Goal: Information Seeking & Learning: Find specific fact

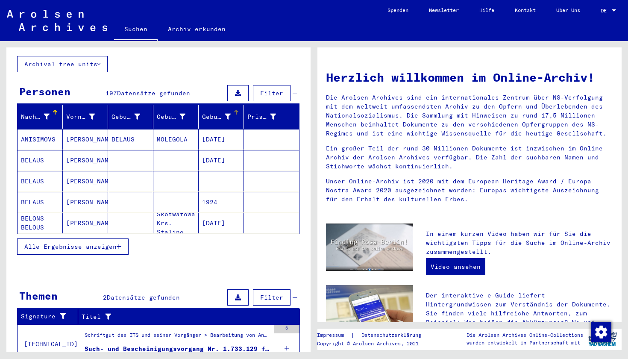
scroll to position [54, 0]
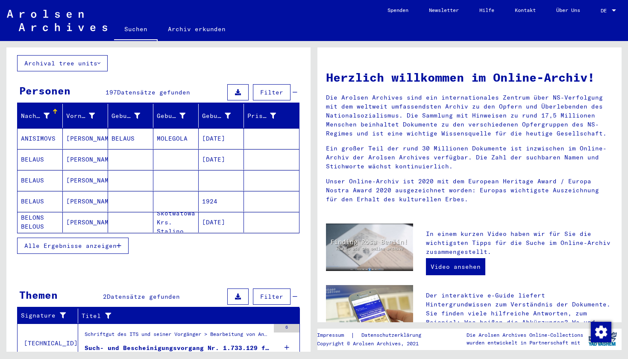
click at [224, 195] on mat-cell "1924" at bounding box center [221, 201] width 45 height 21
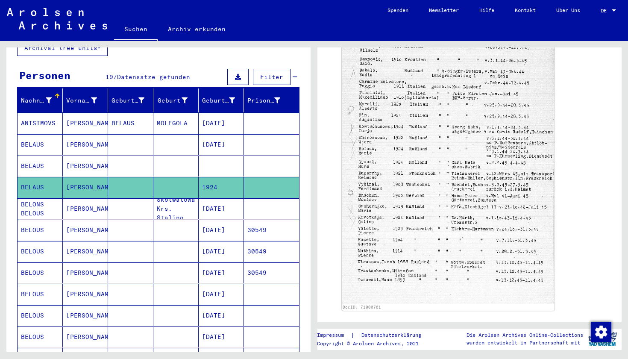
scroll to position [70, 0]
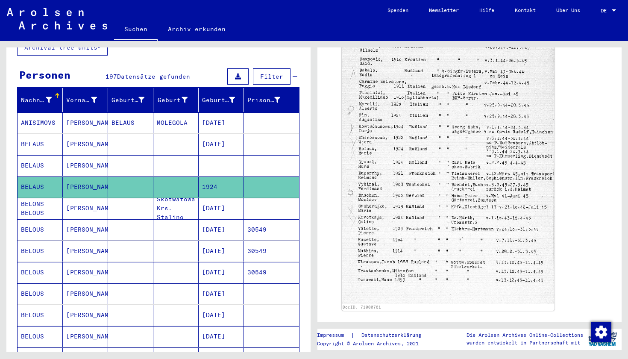
click at [224, 305] on mat-cell "[DATE]" at bounding box center [221, 315] width 45 height 21
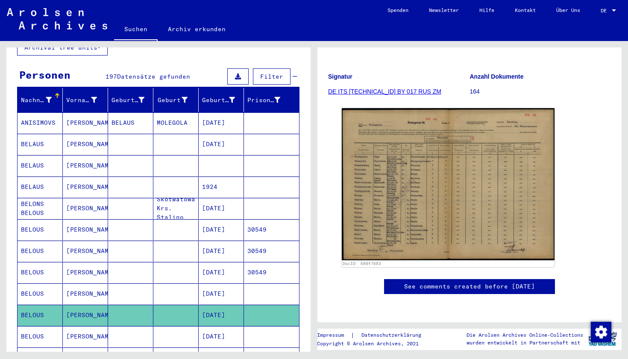
scroll to position [117, 0]
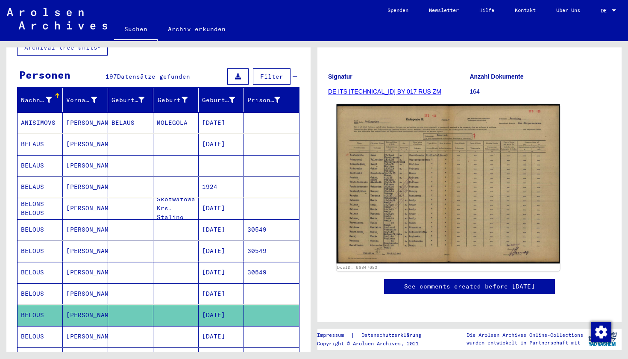
click at [377, 222] on img at bounding box center [449, 183] width 224 height 159
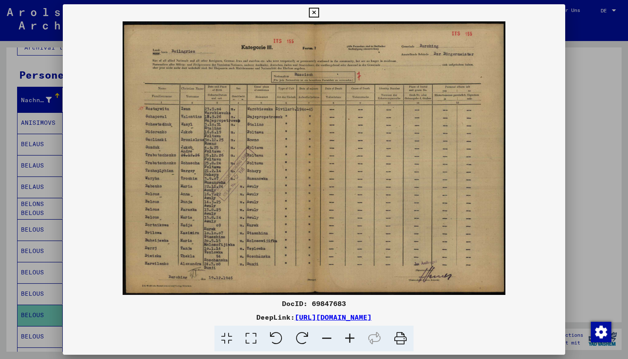
click at [319, 16] on icon at bounding box center [314, 13] width 10 height 10
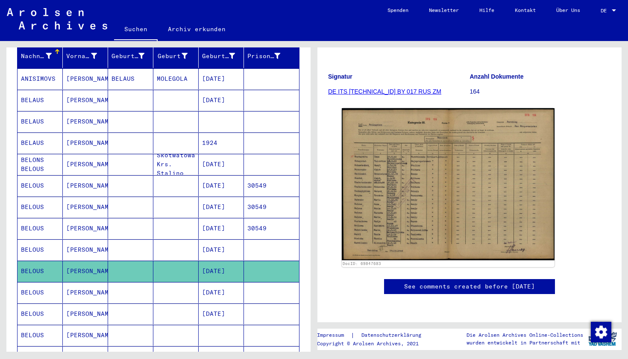
scroll to position [114, 0]
click at [151, 282] on mat-cell at bounding box center [130, 292] width 45 height 21
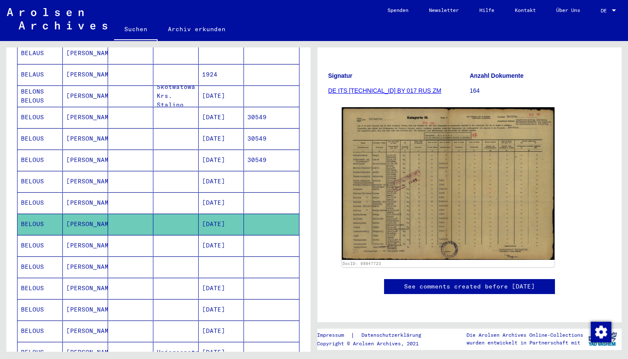
scroll to position [184, 0]
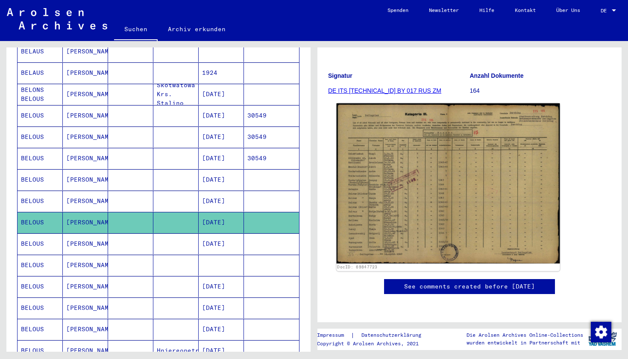
click at [429, 173] on img at bounding box center [449, 183] width 224 height 160
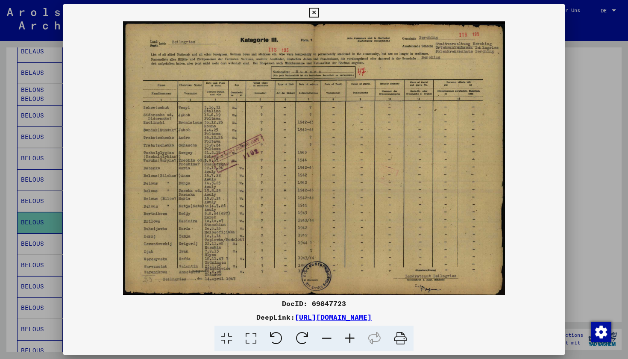
click at [587, 76] on div at bounding box center [314, 179] width 628 height 359
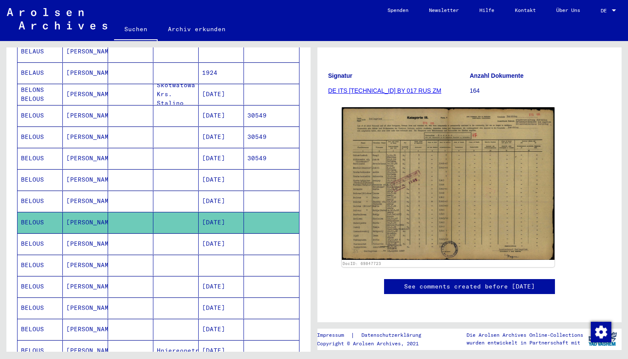
click at [203, 235] on mat-cell "[DATE]" at bounding box center [221, 243] width 45 height 21
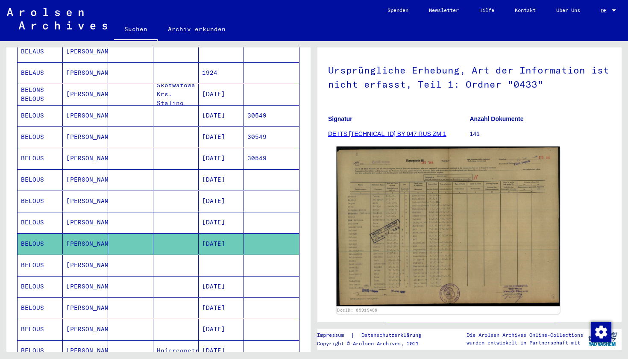
scroll to position [101, 0]
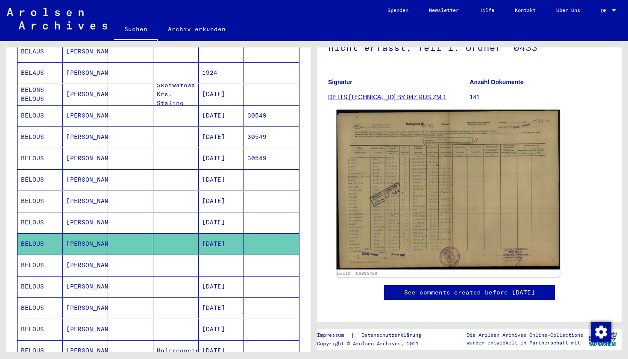
click at [359, 255] on img at bounding box center [449, 190] width 224 height 160
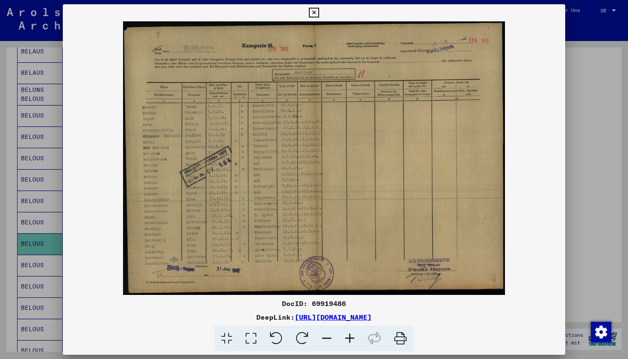
click at [577, 154] on div at bounding box center [314, 179] width 628 height 359
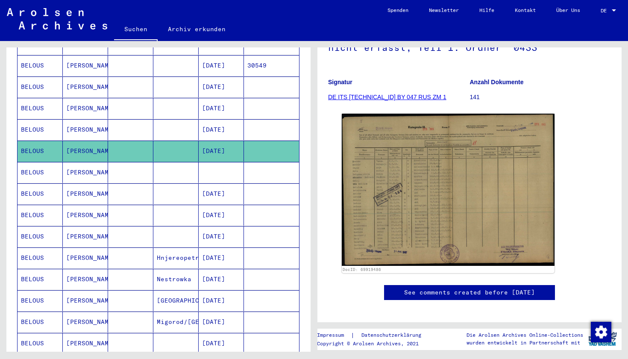
scroll to position [277, 0]
click at [226, 168] on mat-cell at bounding box center [221, 172] width 45 height 21
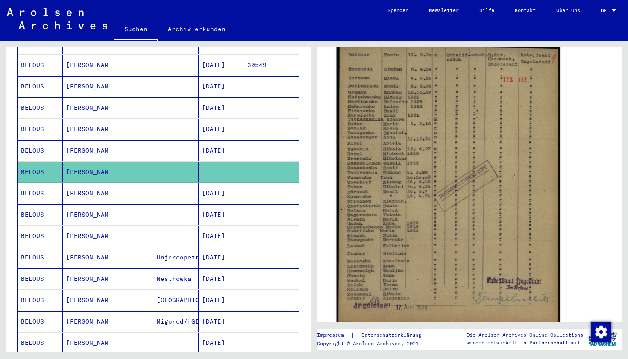
scroll to position [166, 0]
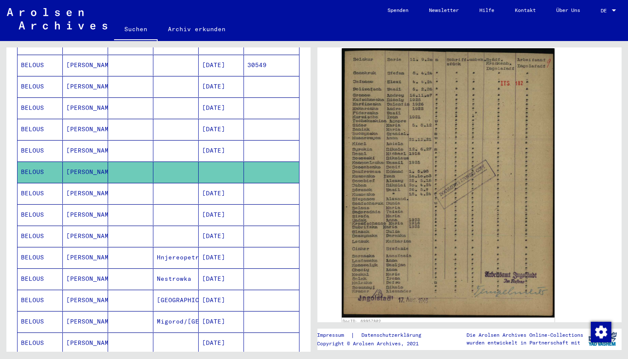
click at [235, 204] on mat-cell "[DATE]" at bounding box center [221, 214] width 45 height 21
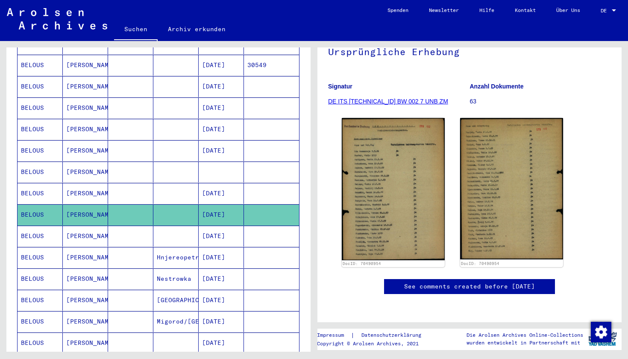
scroll to position [127, 0]
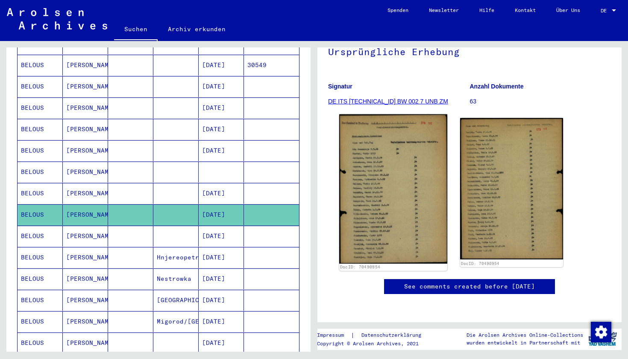
click at [388, 182] on img at bounding box center [393, 188] width 108 height 149
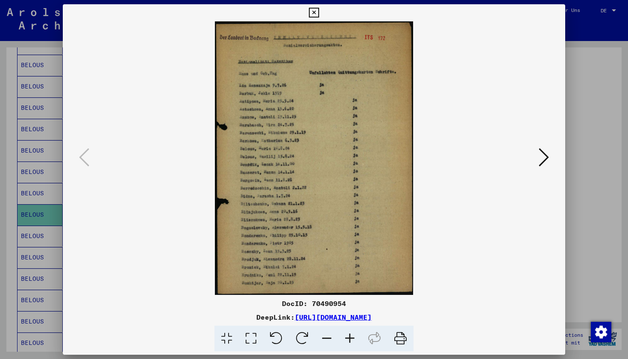
click at [584, 79] on div at bounding box center [314, 179] width 628 height 359
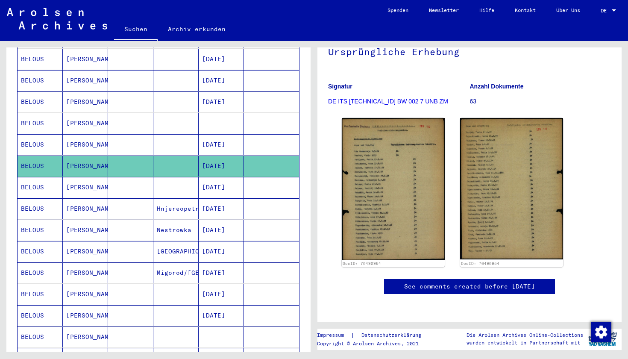
scroll to position [328, 0]
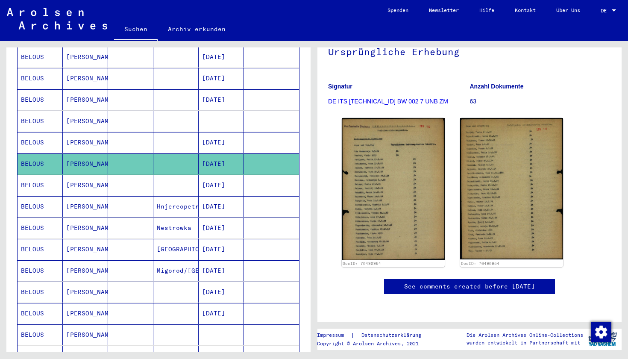
click at [227, 218] on mat-cell "[DATE]" at bounding box center [221, 228] width 45 height 21
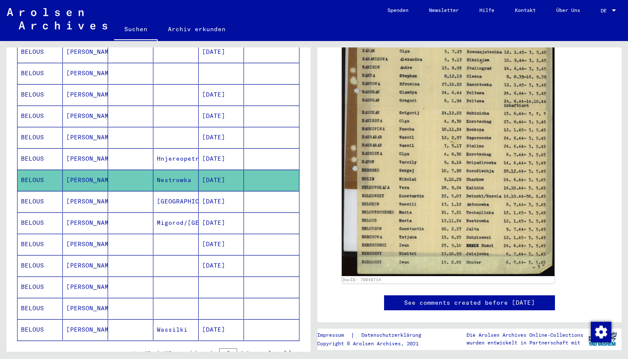
scroll to position [377, 0]
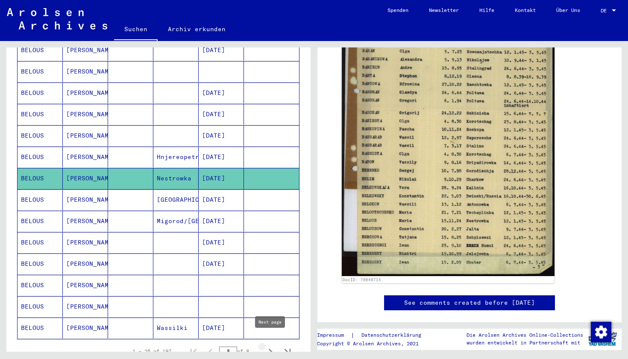
click at [268, 346] on icon "Next page" at bounding box center [271, 352] width 12 height 12
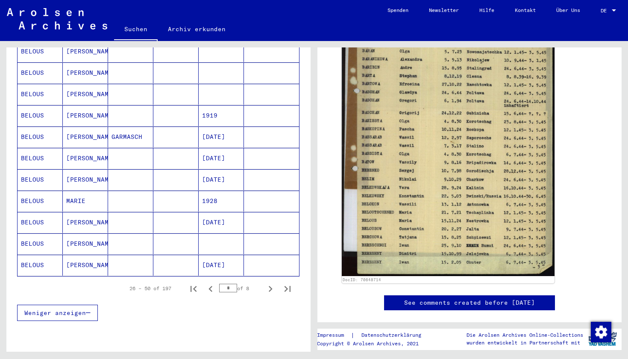
scroll to position [457, 0]
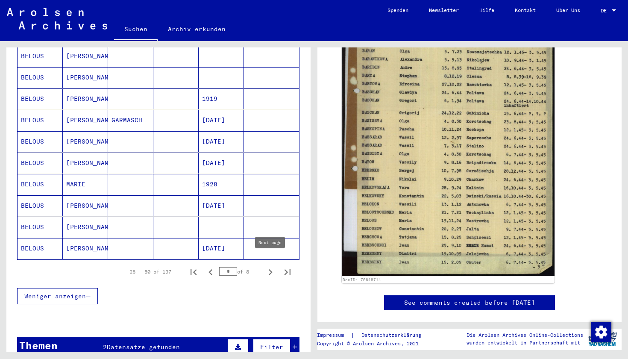
click at [269, 266] on icon "Next page" at bounding box center [271, 272] width 12 height 12
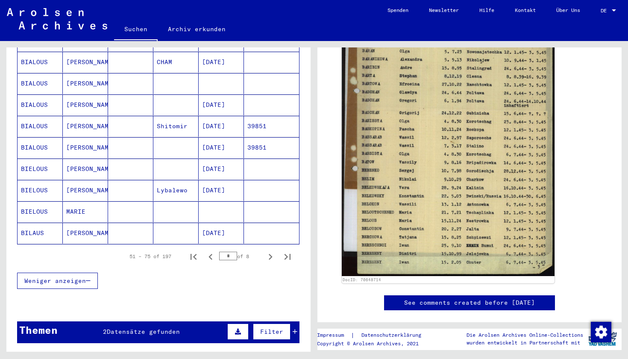
scroll to position [479, 0]
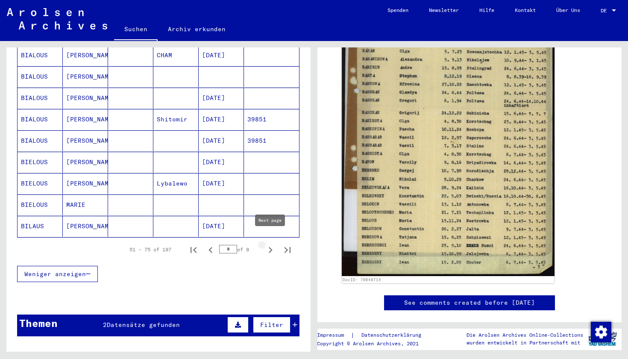
click at [268, 244] on icon "Next page" at bounding box center [271, 250] width 12 height 12
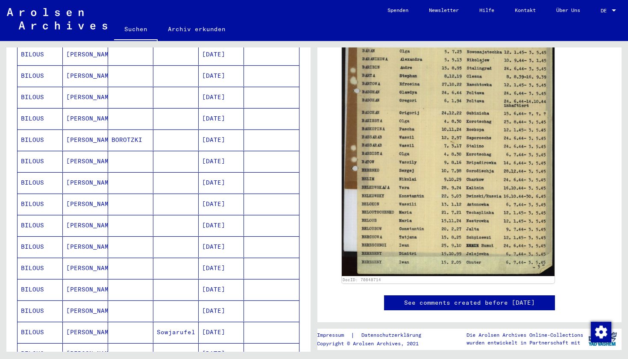
scroll to position [505, 0]
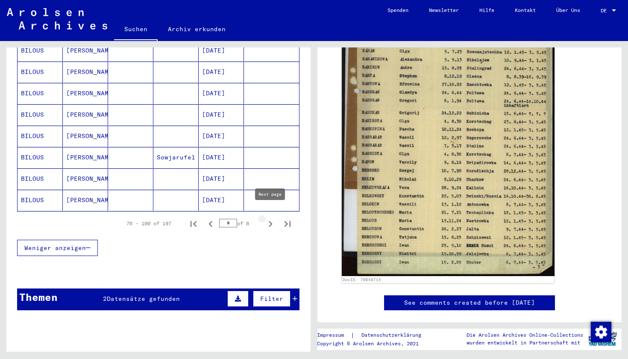
click at [274, 218] on icon "Next page" at bounding box center [271, 224] width 12 height 12
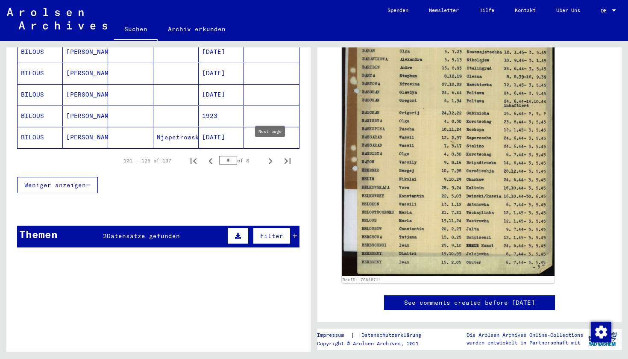
scroll to position [568, 0]
click at [271, 159] on icon "Next page" at bounding box center [271, 162] width 4 height 6
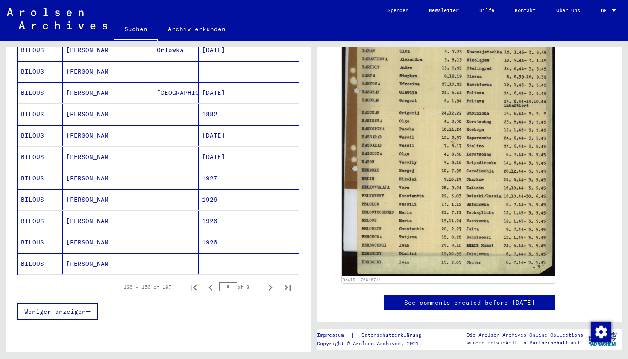
scroll to position [450, 0]
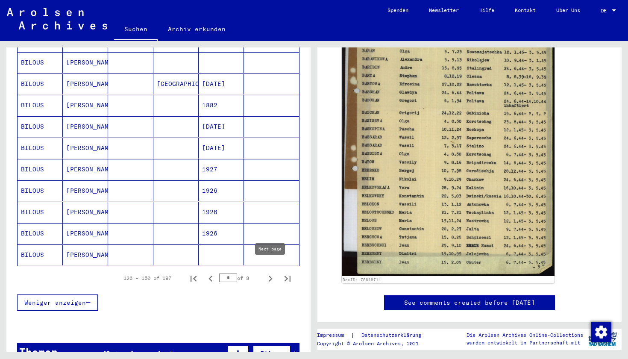
click at [269, 276] on icon "Next page" at bounding box center [271, 279] width 4 height 6
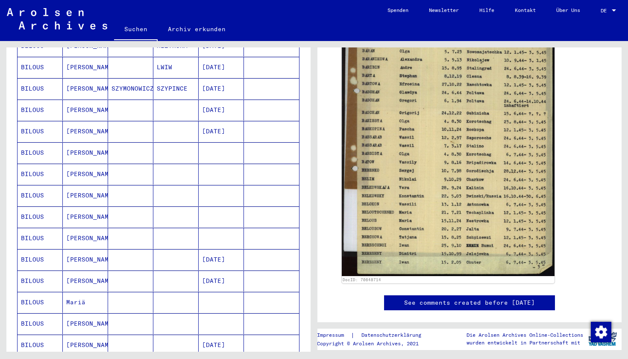
scroll to position [295, 0]
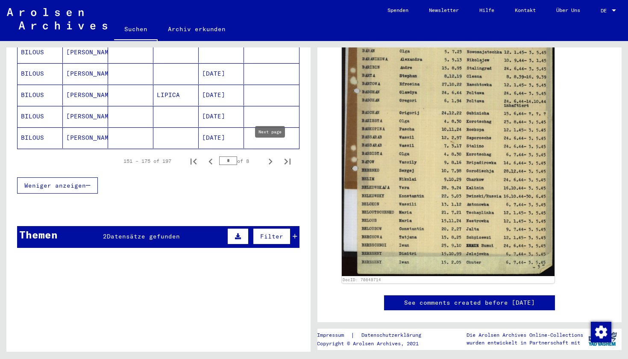
click at [268, 156] on icon "Next page" at bounding box center [271, 162] width 12 height 12
type input "*"
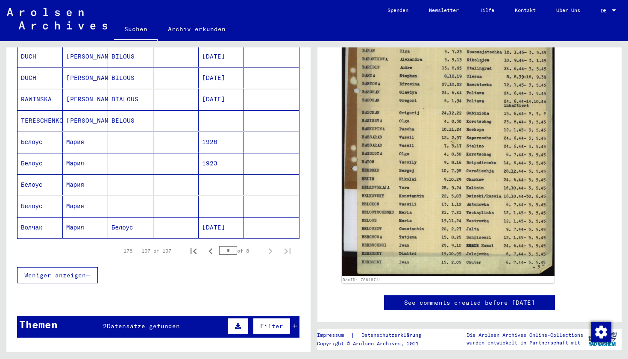
scroll to position [413, 0]
click at [181, 196] on mat-cell at bounding box center [175, 206] width 45 height 21
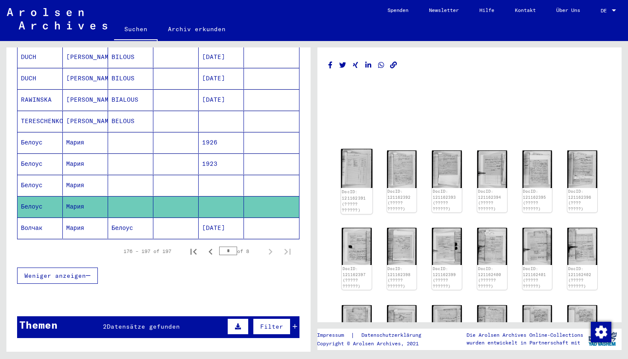
click at [370, 176] on img at bounding box center [356, 168] width 31 height 39
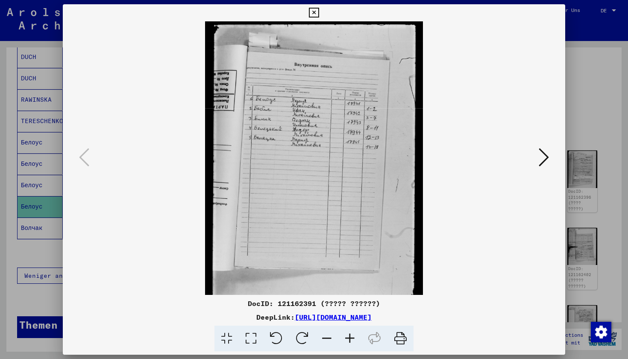
click at [321, 17] on button at bounding box center [313, 12] width 15 height 17
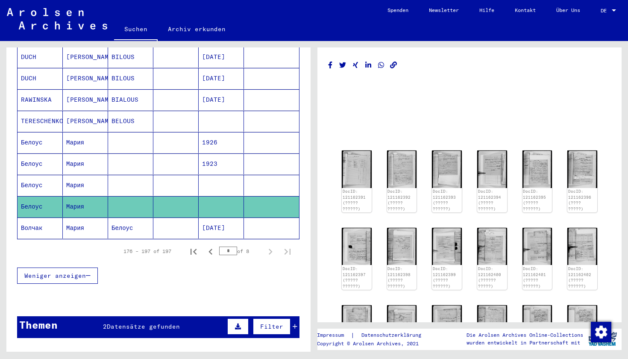
click at [165, 219] on mat-cell at bounding box center [175, 228] width 45 height 21
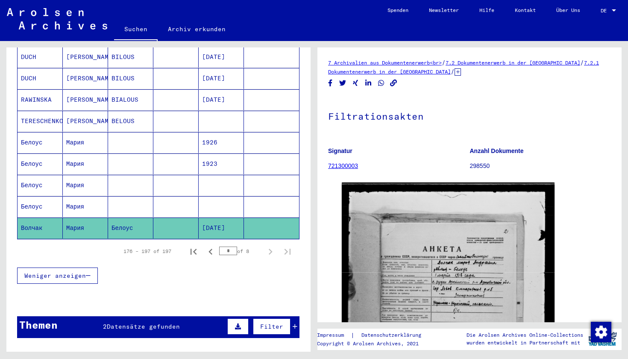
click at [175, 182] on mat-cell at bounding box center [175, 185] width 45 height 21
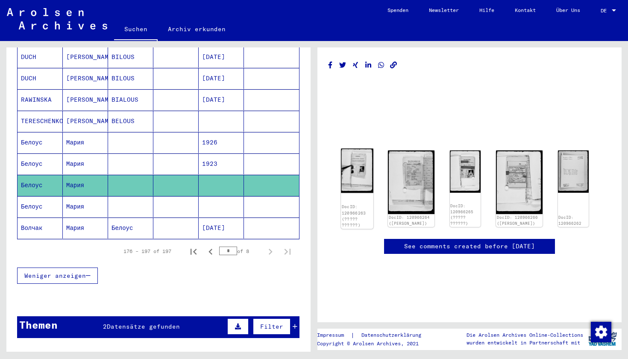
click at [361, 192] on img at bounding box center [357, 171] width 32 height 44
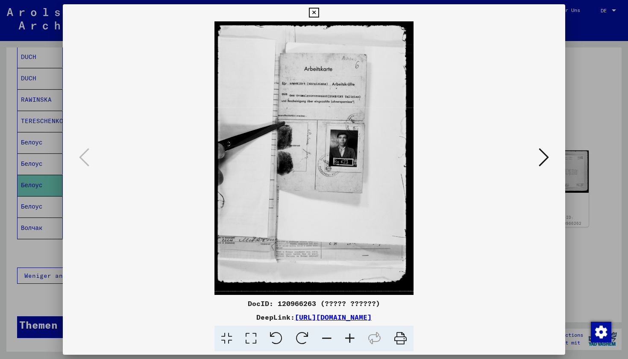
click at [538, 163] on button at bounding box center [543, 158] width 15 height 24
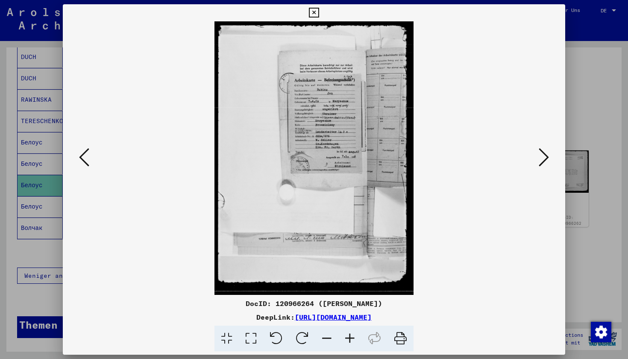
click at [538, 163] on button at bounding box center [543, 158] width 15 height 24
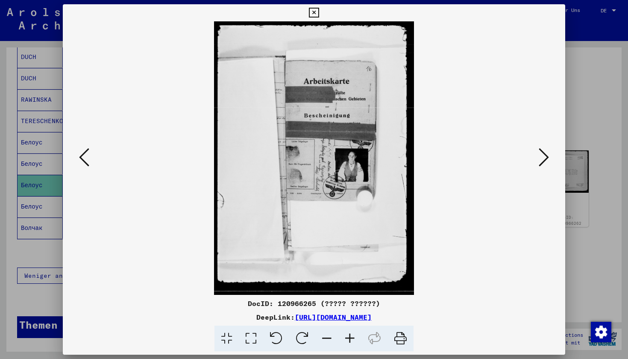
click at [538, 163] on button at bounding box center [543, 158] width 15 height 24
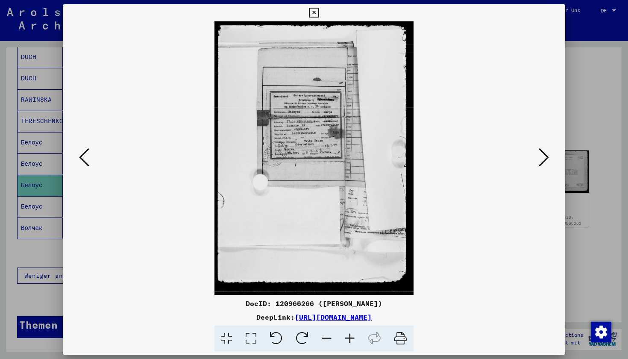
click at [538, 163] on button at bounding box center [543, 158] width 15 height 24
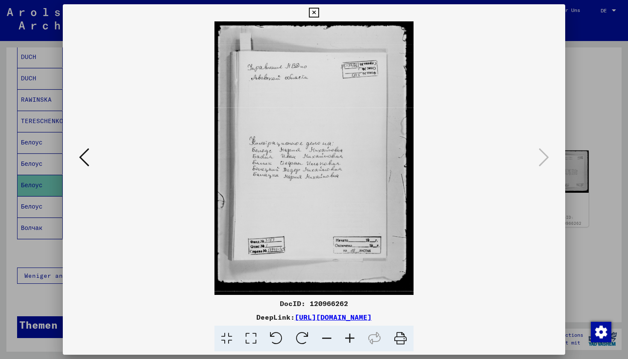
click at [577, 122] on div at bounding box center [314, 179] width 628 height 359
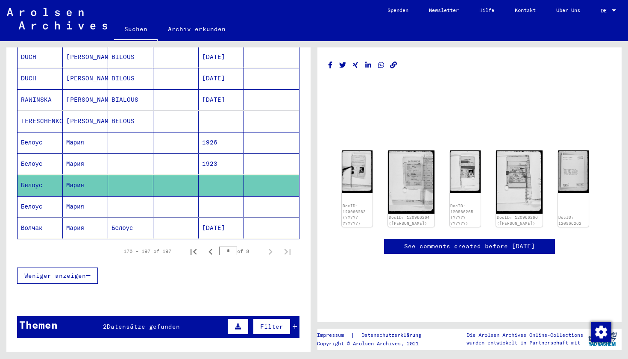
click at [177, 153] on mat-cell at bounding box center [175, 163] width 45 height 21
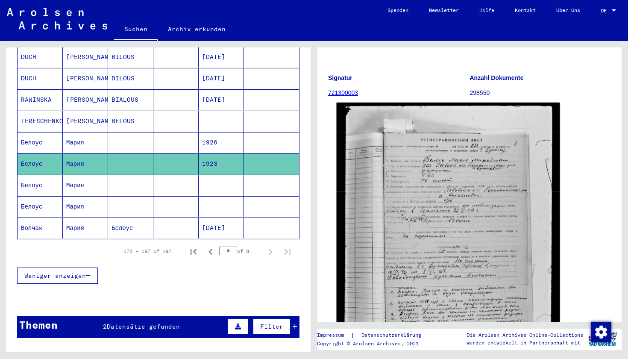
scroll to position [87, 0]
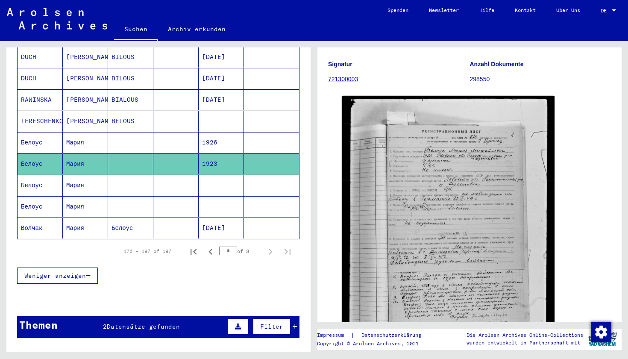
click at [182, 134] on mat-cell at bounding box center [175, 142] width 45 height 21
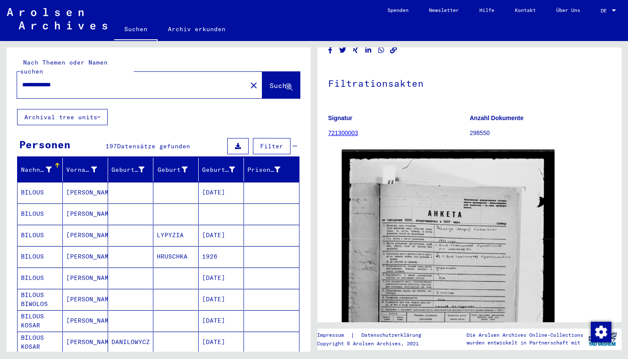
click at [170, 80] on input "**********" at bounding box center [132, 84] width 220 height 9
type input "*********"
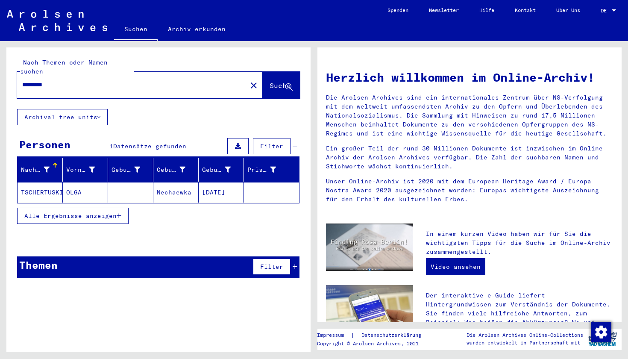
click at [180, 185] on mat-cell "Nechaewka" at bounding box center [175, 192] width 45 height 21
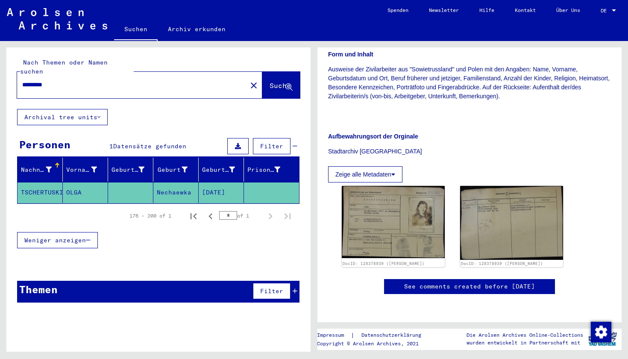
scroll to position [206, 0]
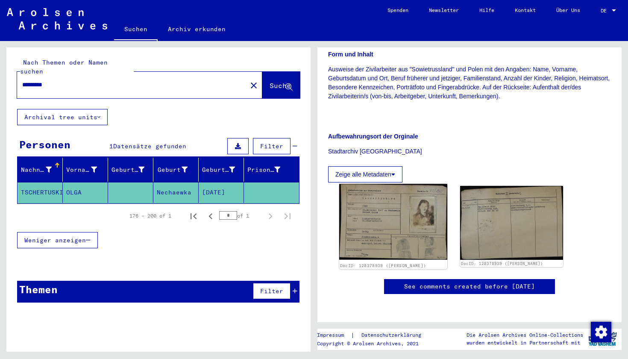
click at [397, 184] on img at bounding box center [393, 222] width 108 height 76
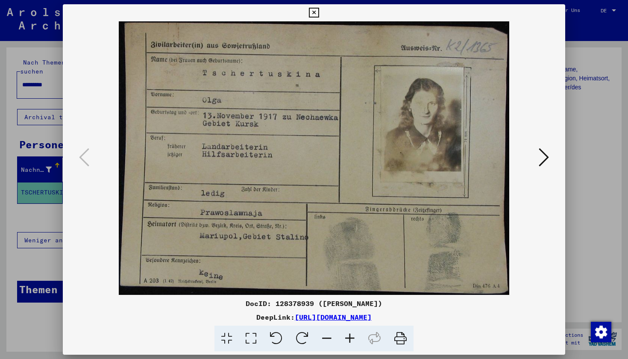
click at [530, 162] on img at bounding box center [314, 158] width 444 height 274
click at [537, 162] on button at bounding box center [543, 158] width 15 height 24
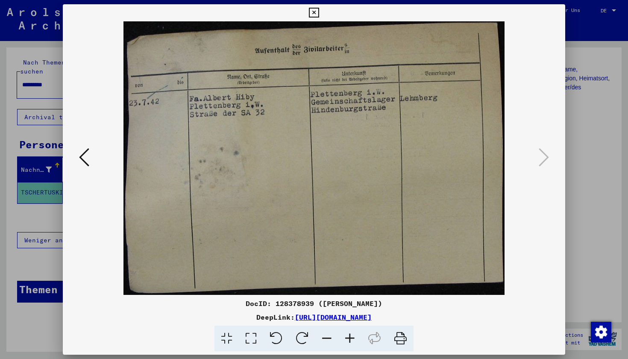
click at [89, 163] on button at bounding box center [84, 158] width 15 height 24
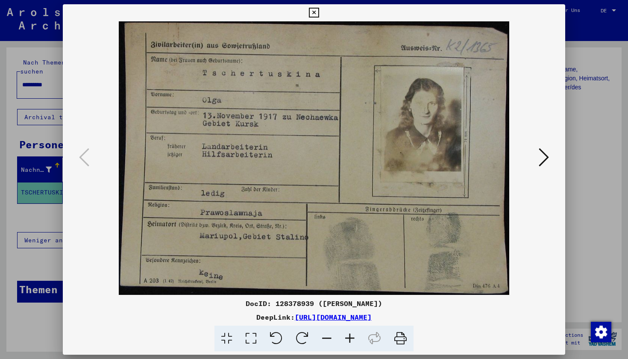
click at [591, 124] on div at bounding box center [314, 179] width 628 height 359
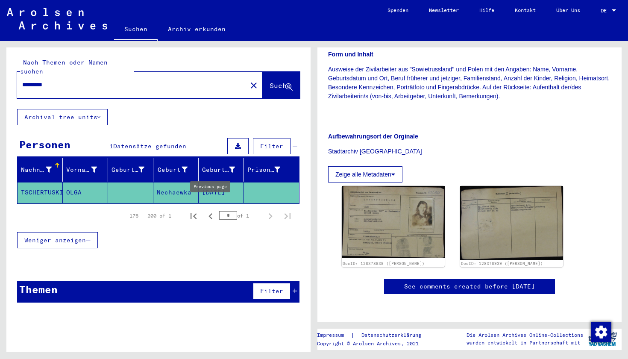
click at [212, 213] on icon "Previous page" at bounding box center [211, 216] width 4 height 6
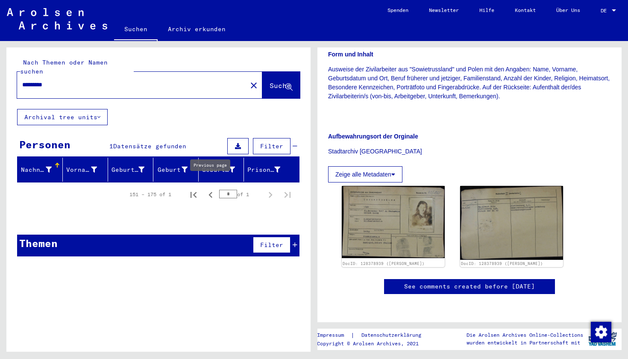
click at [210, 191] on icon "Previous page" at bounding box center [211, 195] width 12 height 12
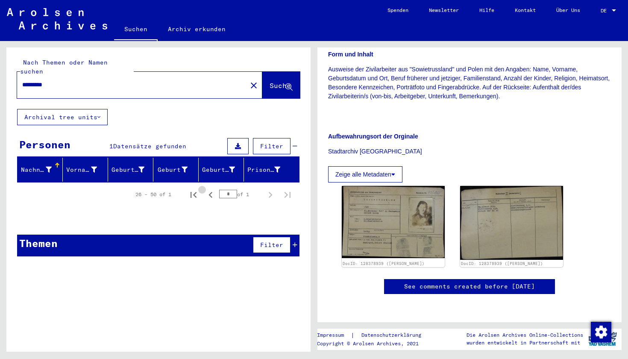
click at [210, 191] on icon "Previous page" at bounding box center [211, 195] width 12 height 12
type input "*"
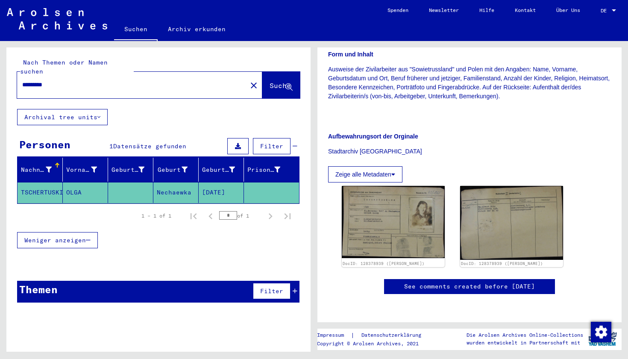
click at [210, 191] on mat-cell "[DATE]" at bounding box center [221, 192] width 45 height 21
click at [215, 241] on div "Weniger anzeigen" at bounding box center [158, 240] width 282 height 25
click at [134, 80] on input "*********" at bounding box center [132, 84] width 220 height 9
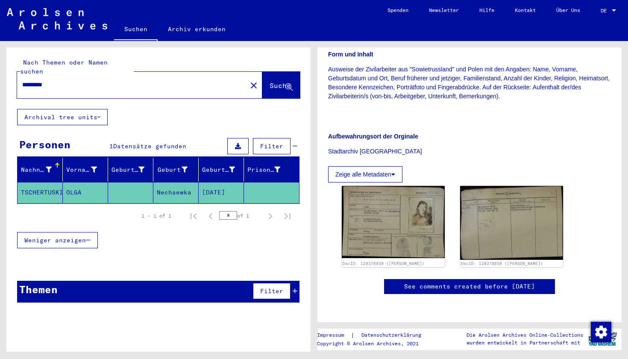
click at [134, 80] on input "*********" at bounding box center [132, 84] width 220 height 9
type input "*****"
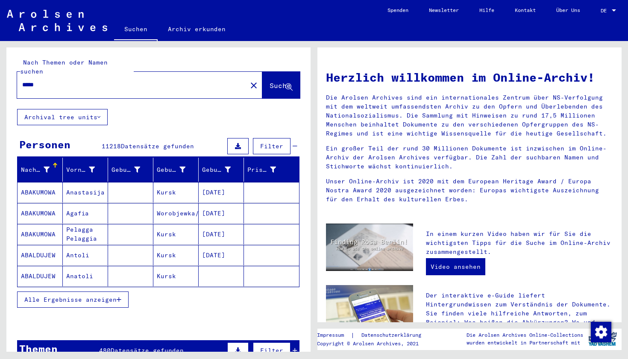
click at [90, 296] on span "Alle Ergebnisse anzeigen" at bounding box center [70, 300] width 92 height 8
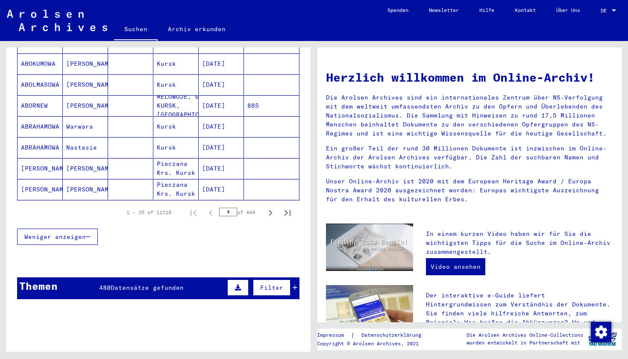
scroll to position [489, 0]
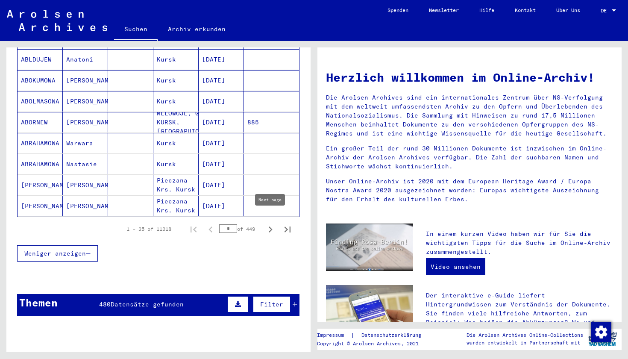
click at [271, 224] on icon "Next page" at bounding box center [271, 230] width 12 height 12
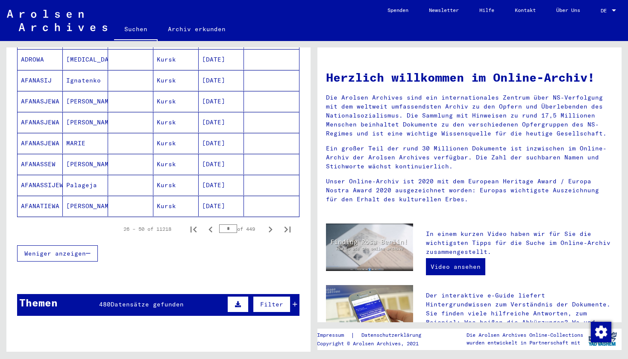
click at [271, 224] on icon "Next page" at bounding box center [271, 230] width 12 height 12
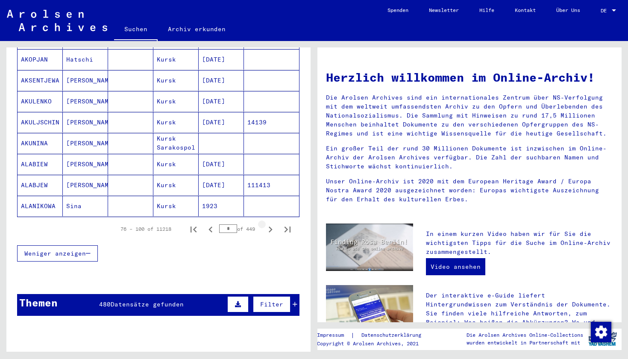
click at [271, 224] on icon "Next page" at bounding box center [271, 230] width 12 height 12
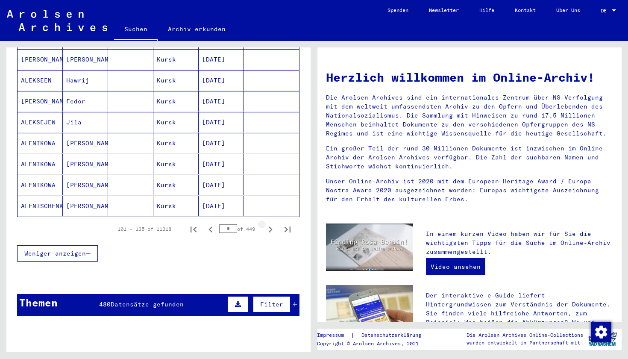
click at [271, 224] on icon "Next page" at bounding box center [271, 230] width 12 height 12
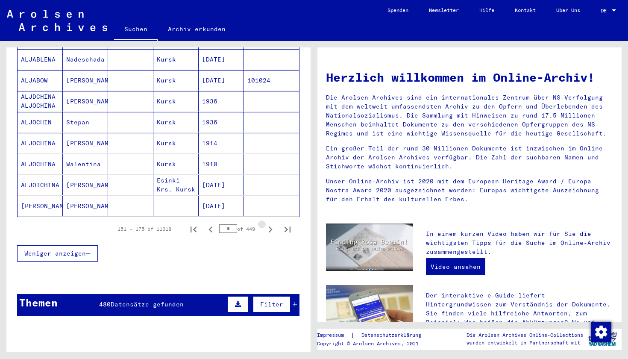
click at [271, 224] on icon "Next page" at bounding box center [271, 230] width 12 height 12
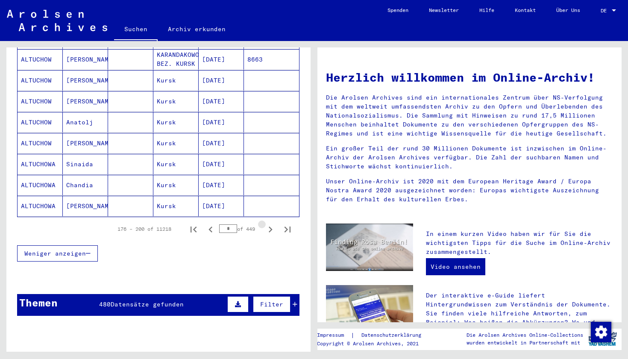
click at [271, 224] on icon "Next page" at bounding box center [271, 230] width 12 height 12
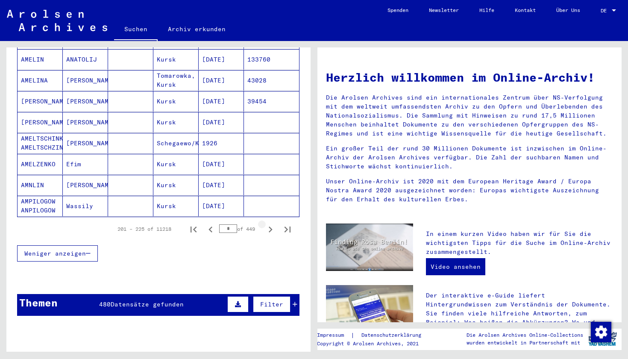
click at [271, 224] on icon "Next page" at bounding box center [271, 230] width 12 height 12
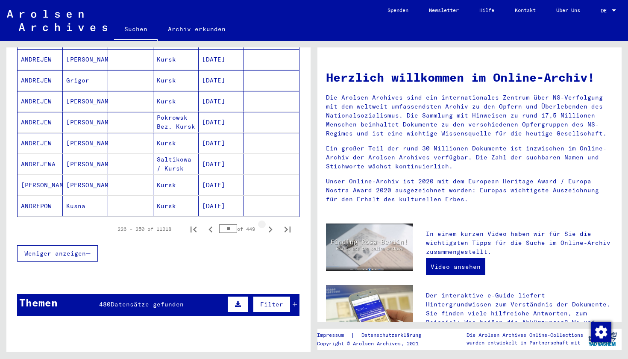
click at [271, 224] on icon "Next page" at bounding box center [271, 230] width 12 height 12
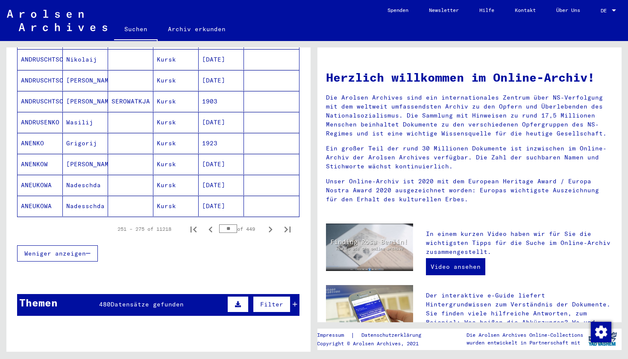
click at [271, 224] on icon "Next page" at bounding box center [271, 230] width 12 height 12
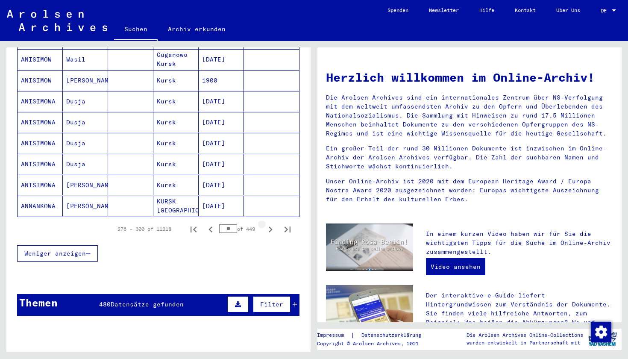
click at [271, 224] on icon "Next page" at bounding box center [271, 230] width 12 height 12
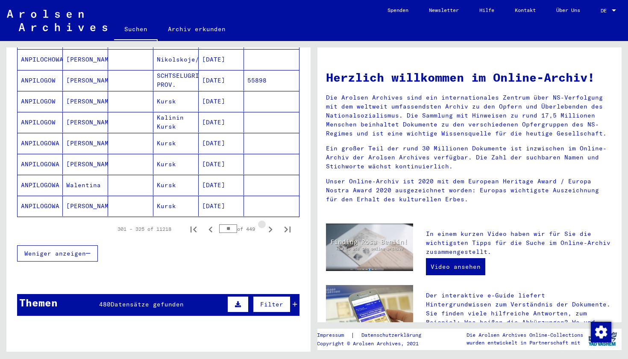
click at [271, 224] on icon "Next page" at bounding box center [271, 230] width 12 height 12
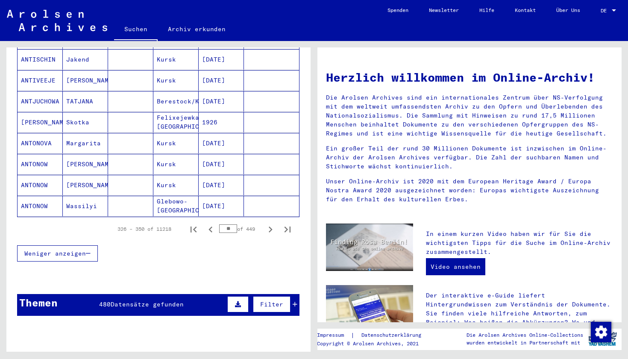
click at [271, 224] on icon "Next page" at bounding box center [271, 230] width 12 height 12
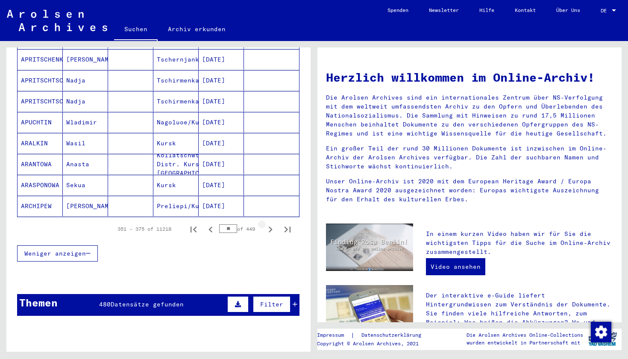
click at [271, 224] on icon "Next page" at bounding box center [271, 230] width 12 height 12
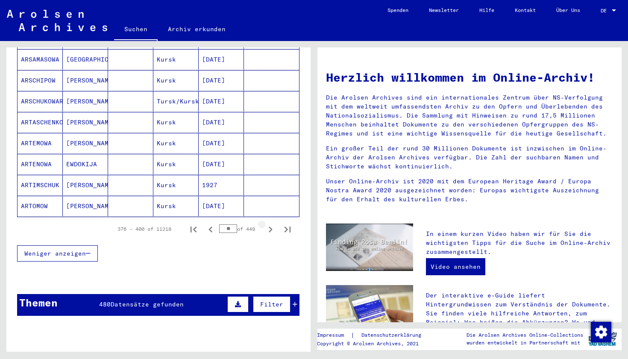
click at [271, 224] on icon "Next page" at bounding box center [271, 230] width 12 height 12
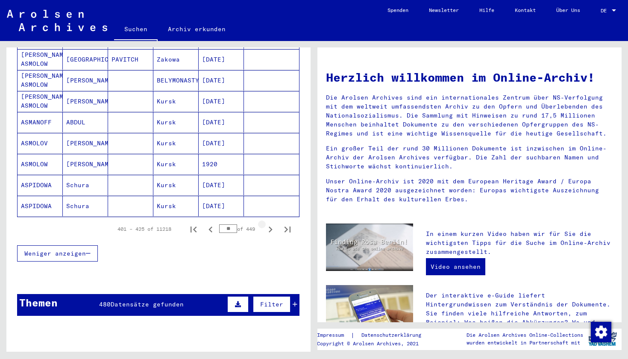
click at [271, 224] on icon "Next page" at bounding box center [271, 230] width 12 height 12
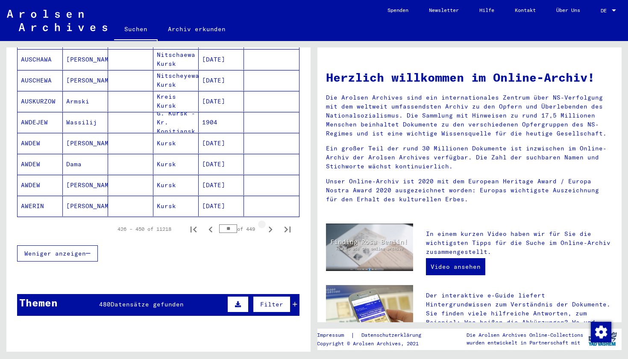
click at [271, 224] on icon "Next page" at bounding box center [271, 230] width 12 height 12
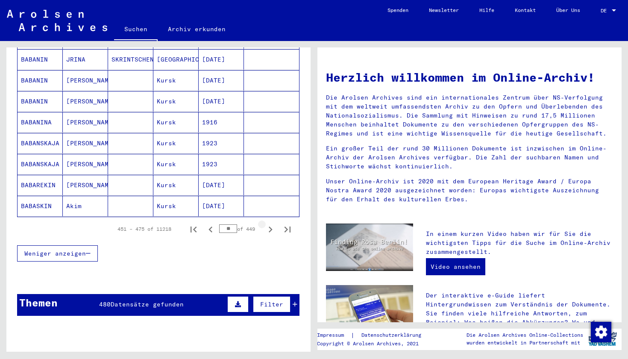
click at [271, 224] on icon "Next page" at bounding box center [271, 230] width 12 height 12
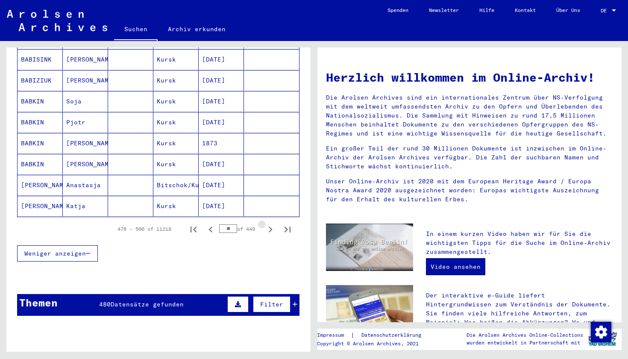
click at [271, 224] on icon "Next page" at bounding box center [271, 230] width 12 height 12
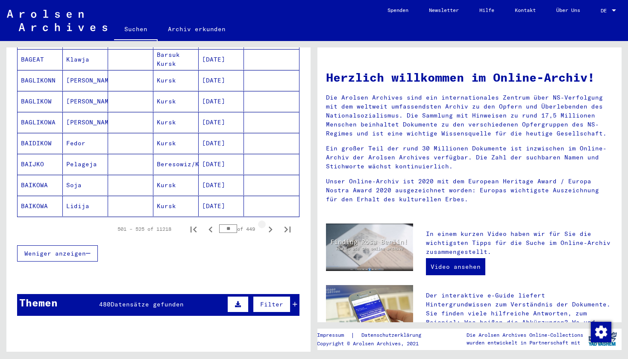
click at [271, 224] on icon "Next page" at bounding box center [271, 230] width 12 height 12
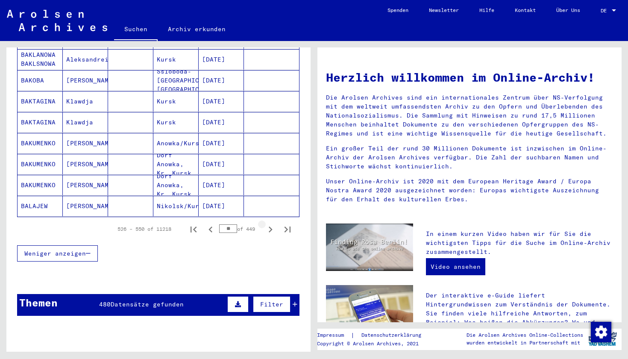
click at [271, 224] on icon "Next page" at bounding box center [271, 230] width 12 height 12
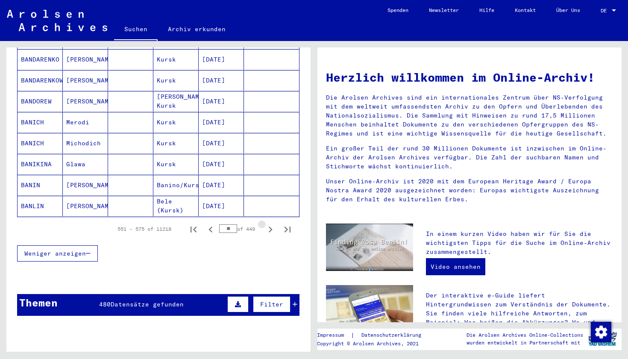
click at [271, 224] on icon "Next page" at bounding box center [271, 230] width 12 height 12
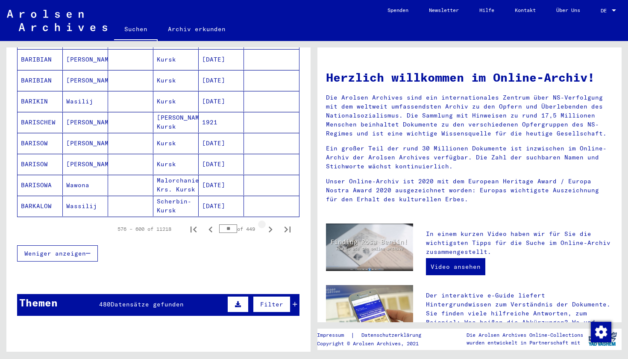
click at [271, 224] on icon "Next page" at bounding box center [271, 230] width 12 height 12
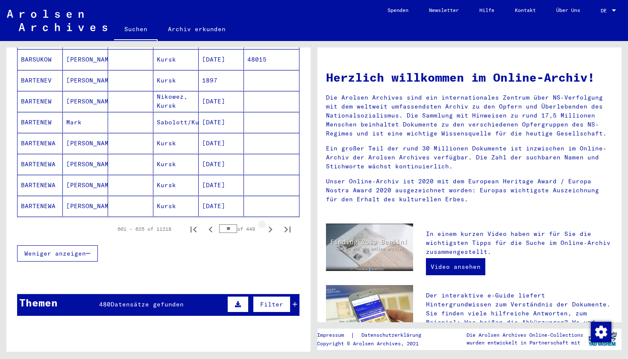
click at [271, 224] on icon "Next page" at bounding box center [271, 230] width 12 height 12
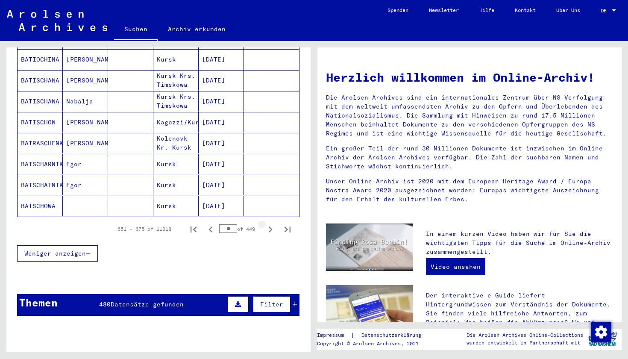
click at [271, 224] on icon "Next page" at bounding box center [271, 230] width 12 height 12
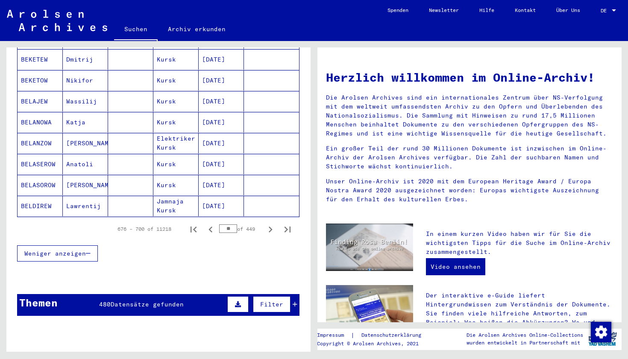
click at [271, 224] on icon "Next page" at bounding box center [271, 230] width 12 height 12
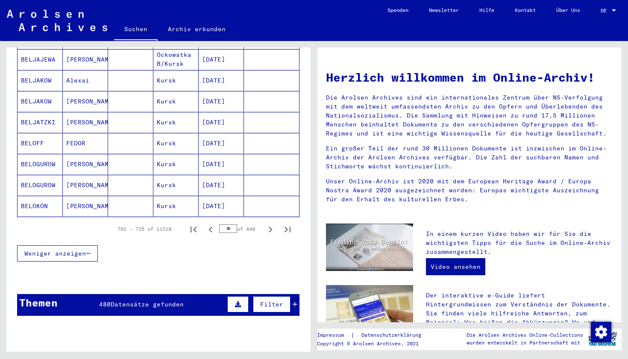
click at [271, 224] on icon "Next page" at bounding box center [271, 230] width 12 height 12
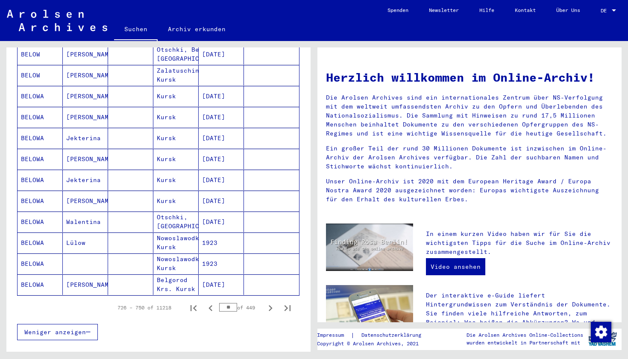
scroll to position [409, 0]
click at [269, 303] on icon "Next page" at bounding box center [271, 309] width 12 height 12
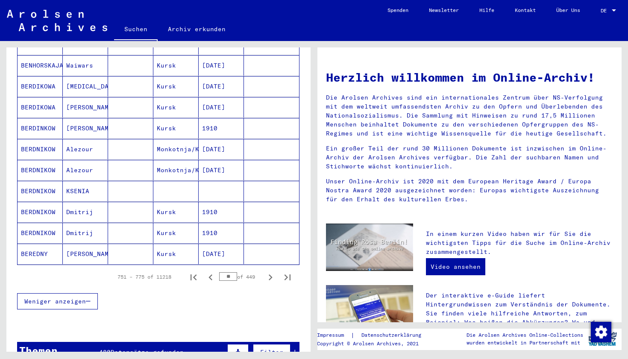
scroll to position [449, 0]
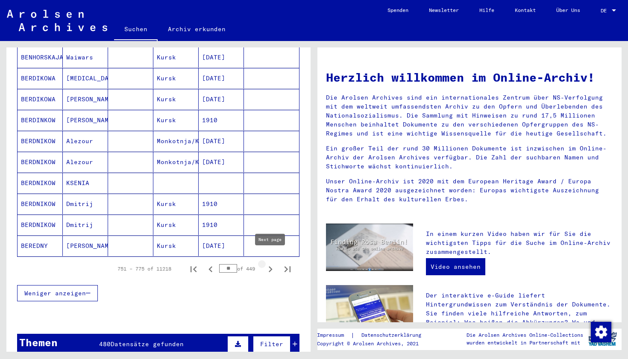
click at [267, 263] on icon "Next page" at bounding box center [271, 269] width 12 height 12
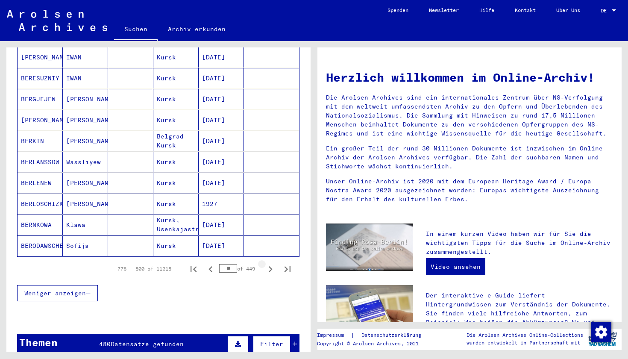
click at [267, 263] on icon "Next page" at bounding box center [271, 269] width 12 height 12
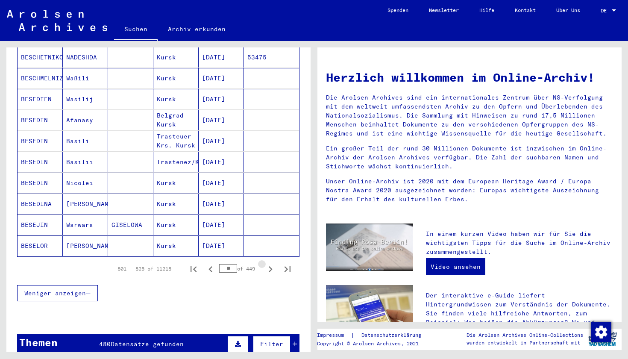
click at [267, 263] on icon "Next page" at bounding box center [271, 269] width 12 height 12
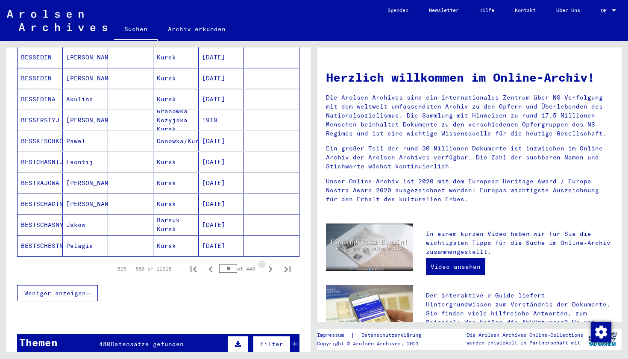
click at [267, 263] on icon "Next page" at bounding box center [271, 269] width 12 height 12
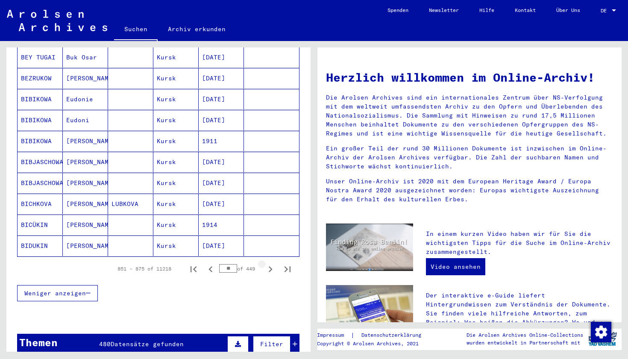
click at [267, 263] on icon "Next page" at bounding box center [271, 269] width 12 height 12
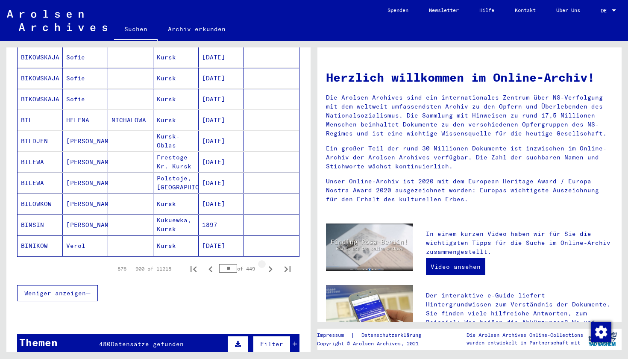
click at [267, 263] on icon "Next page" at bounding box center [271, 269] width 12 height 12
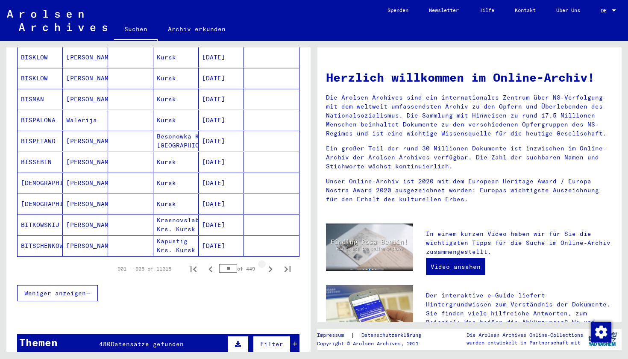
click at [267, 263] on icon "Next page" at bounding box center [271, 269] width 12 height 12
type input "**"
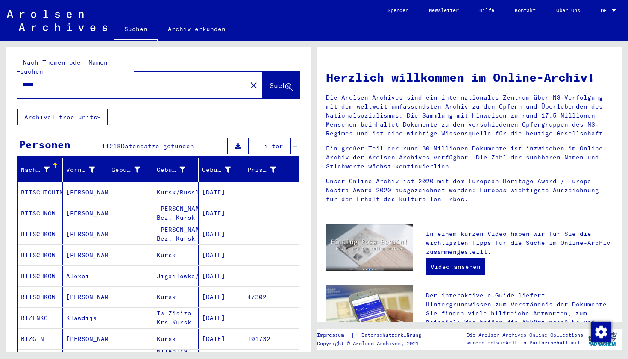
scroll to position [0, 0]
click at [143, 80] on input "*****" at bounding box center [129, 84] width 215 height 9
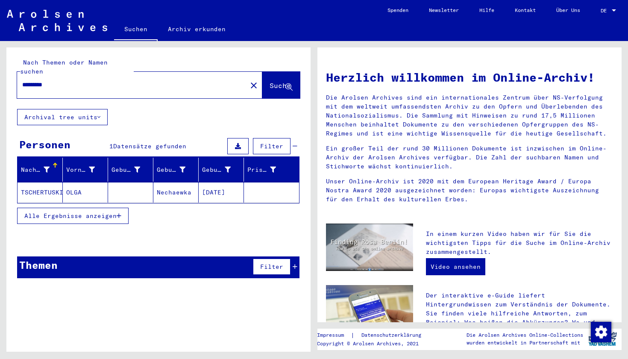
click at [168, 182] on mat-cell "Nechaewka" at bounding box center [175, 192] width 45 height 21
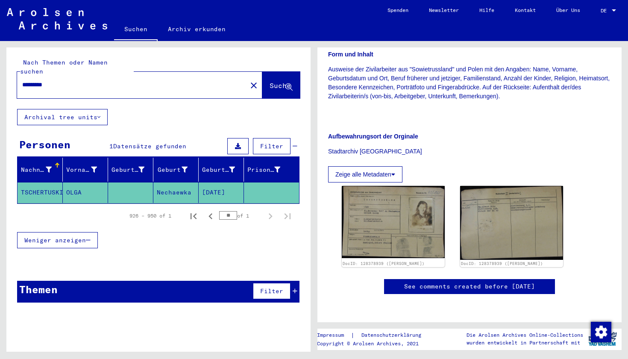
scroll to position [165, 0]
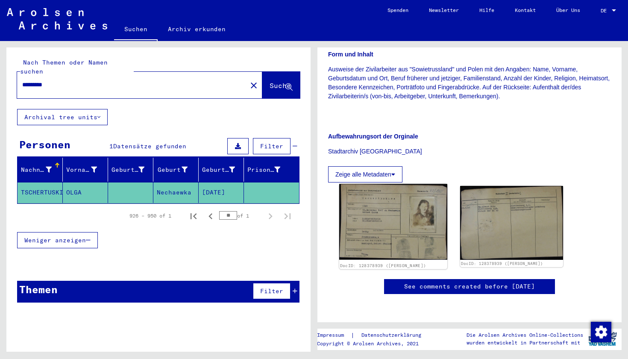
click at [398, 193] on img at bounding box center [393, 222] width 108 height 76
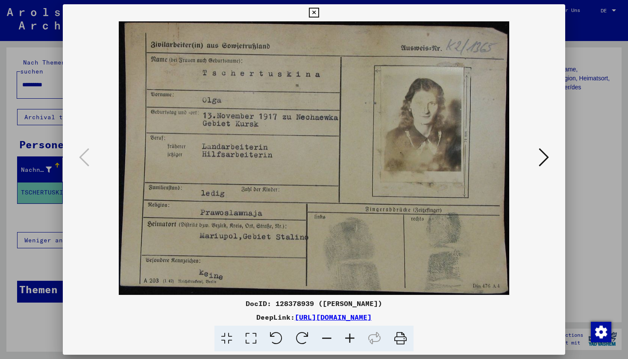
click at [319, 16] on icon at bounding box center [314, 13] width 10 height 10
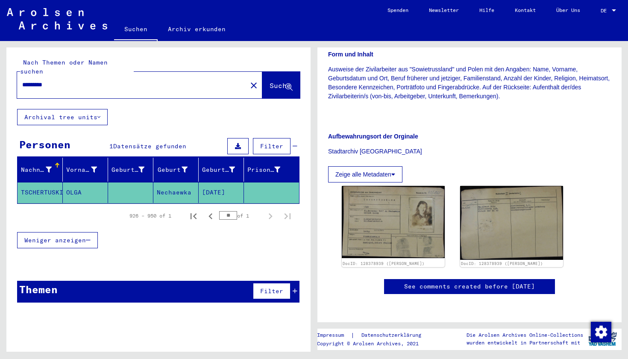
click at [148, 82] on div "*********" at bounding box center [129, 84] width 225 height 19
click at [141, 80] on input "*********" at bounding box center [132, 84] width 220 height 9
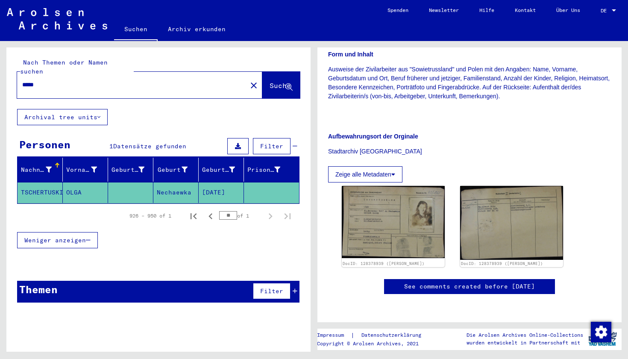
type input "*****"
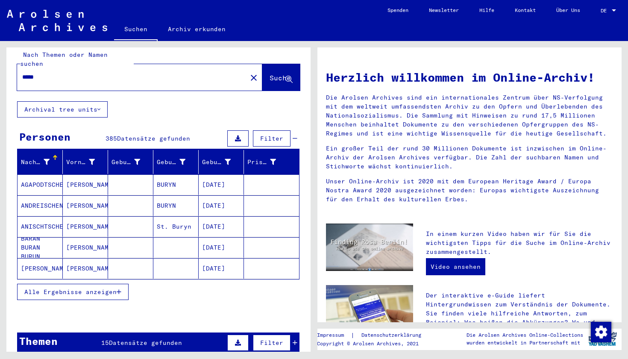
scroll to position [9, 0]
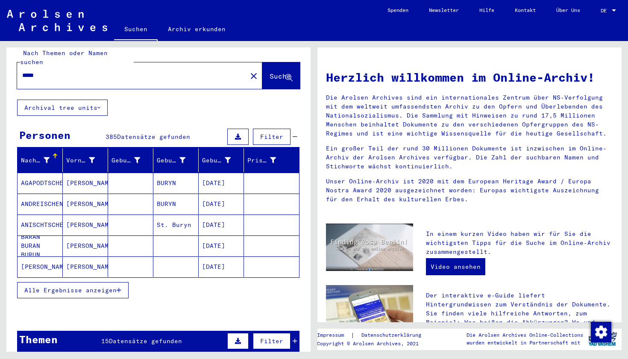
click at [186, 178] on mat-cell "BURYN" at bounding box center [175, 183] width 45 height 21
